Goal: Book appointment/travel/reservation

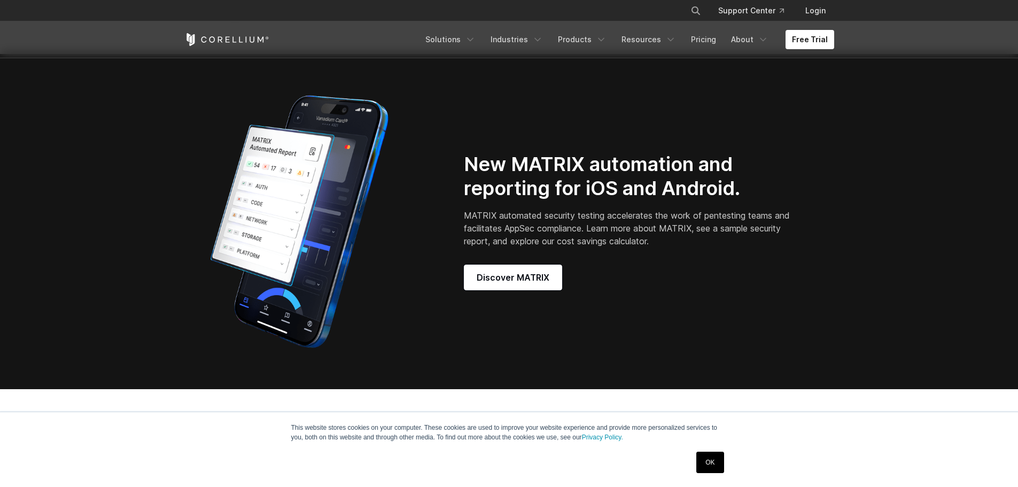
scroll to position [909, 0]
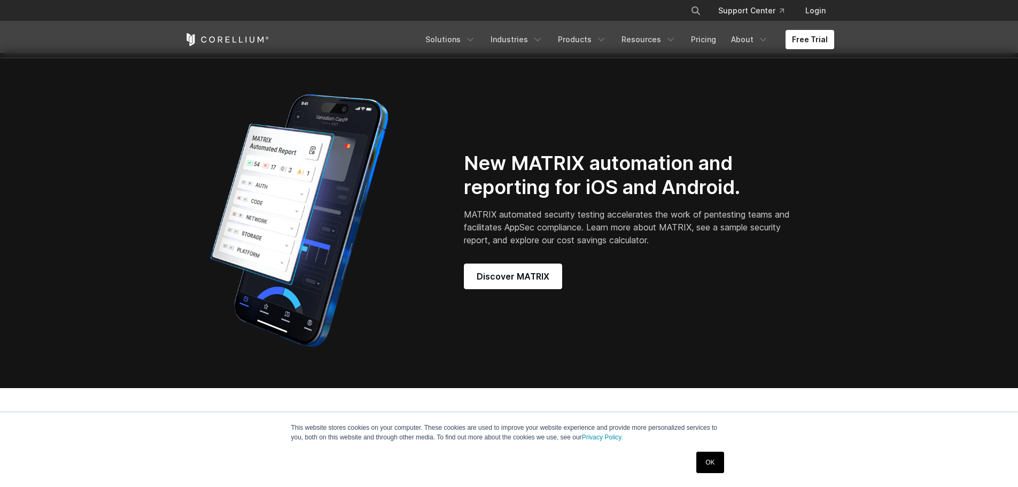
click at [787, 39] on ul "Solutions Mobile IoT" at bounding box center [626, 39] width 415 height 19
click at [796, 40] on link "Free Trial" at bounding box center [810, 39] width 49 height 19
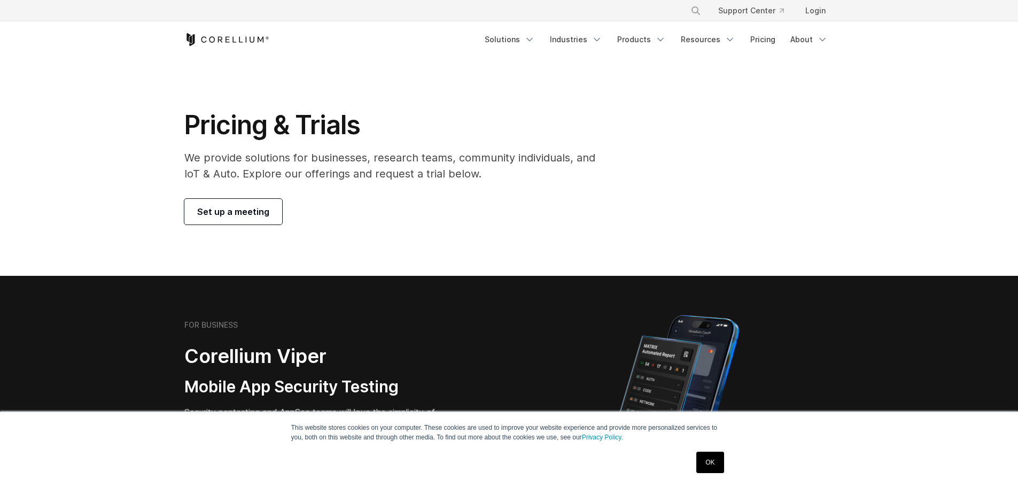
click at [237, 219] on link "Set up a meeting" at bounding box center [233, 212] width 98 height 26
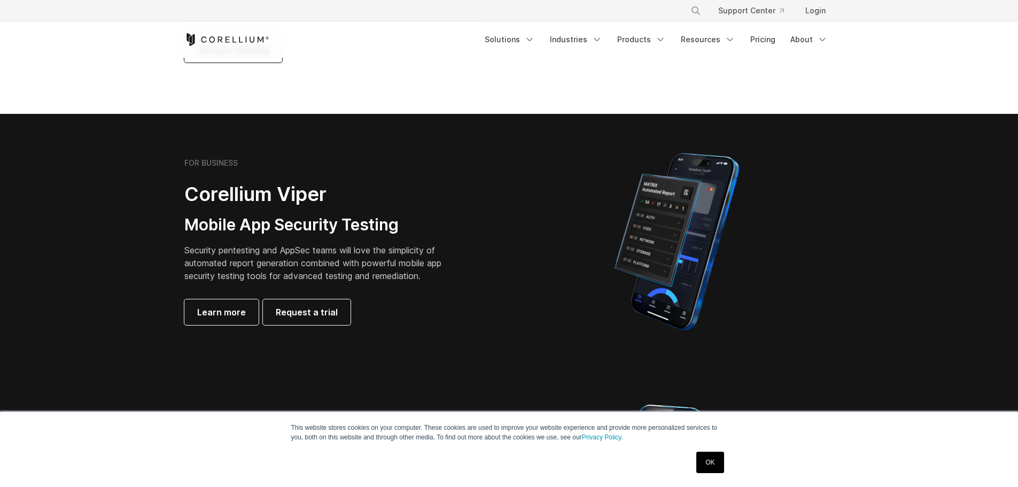
scroll to position [214, 0]
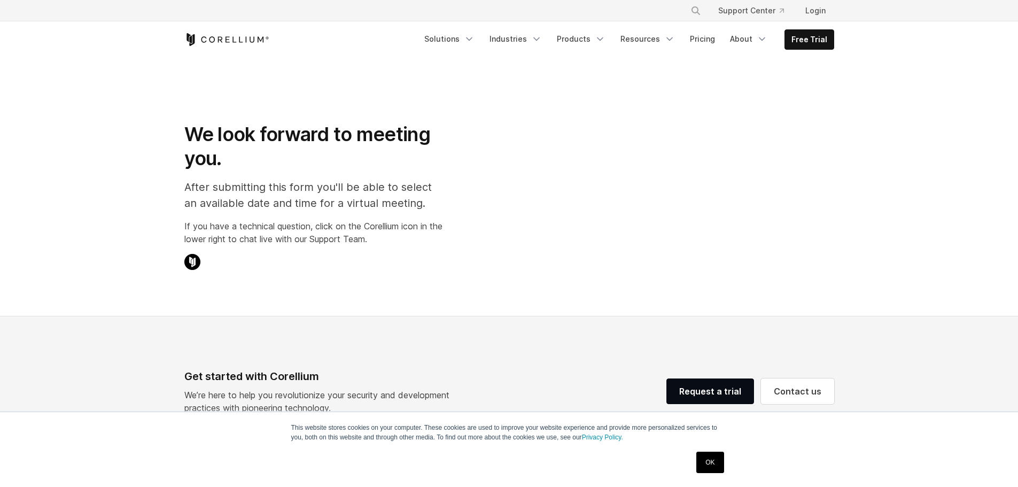
select select "**"
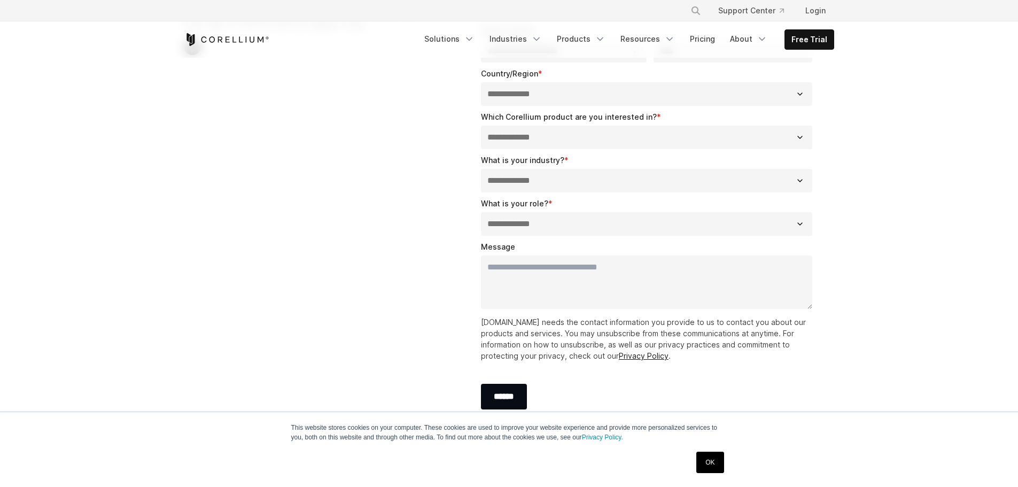
scroll to position [107, 0]
